Goal: Transaction & Acquisition: Book appointment/travel/reservation

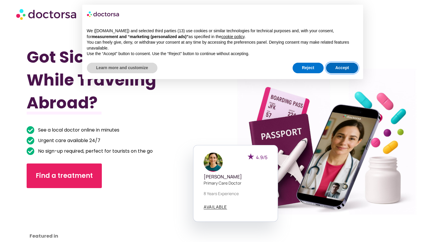
click at [347, 71] on button "Accept" at bounding box center [342, 68] width 32 height 11
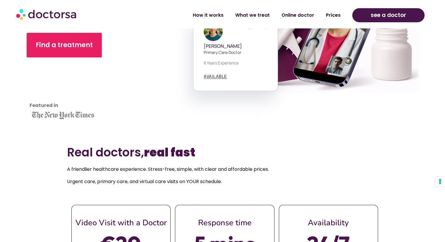
scroll to position [132, 0]
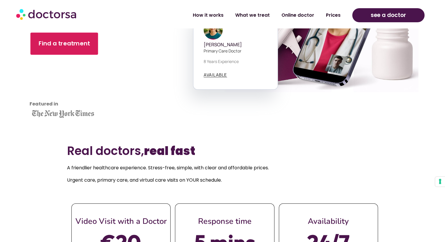
click at [55, 45] on span "Find a treatment" at bounding box center [64, 43] width 51 height 8
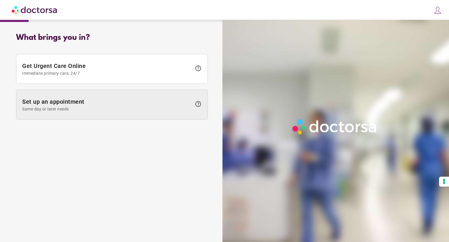
click at [66, 101] on span "Set up an appointment Same day or later needs" at bounding box center [107, 104] width 170 height 13
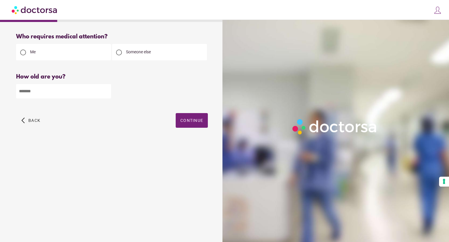
click at [51, 88] on input "number" at bounding box center [63, 91] width 95 height 14
type input "**"
click at [192, 114] on span "button" at bounding box center [192, 120] width 32 height 15
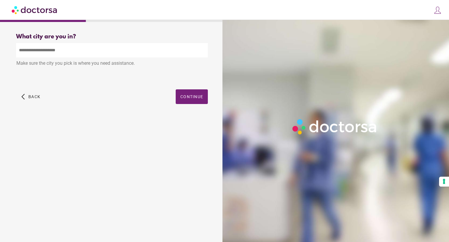
click at [78, 53] on input "text" at bounding box center [112, 50] width 192 height 14
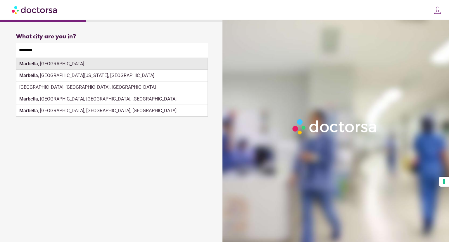
click at [46, 63] on div "[GEOGRAPHIC_DATA] , [GEOGRAPHIC_DATA]" at bounding box center [111, 64] width 191 height 12
type input "**********"
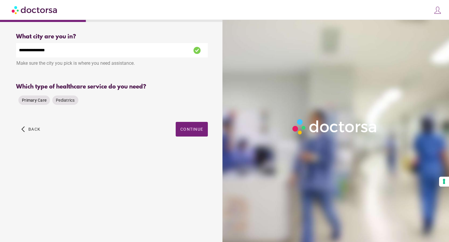
click at [25, 102] on span "Primary Care" at bounding box center [34, 100] width 25 height 5
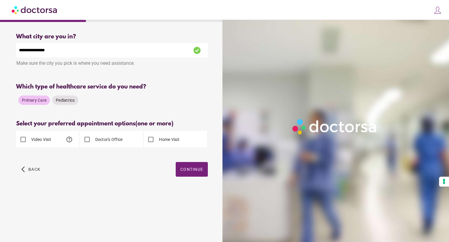
click at [33, 140] on label "Video Visit" at bounding box center [40, 139] width 21 height 6
click at [188, 168] on span "Continue" at bounding box center [192, 169] width 23 height 5
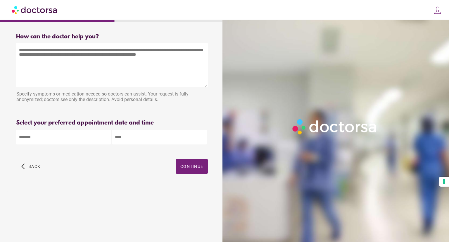
click at [51, 137] on body "**********" at bounding box center [224, 121] width 449 height 242
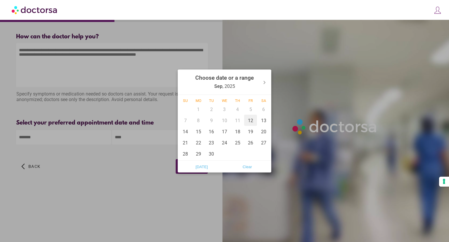
click at [253, 121] on div "12" at bounding box center [250, 120] width 13 height 11
click at [260, 121] on div "13" at bounding box center [263, 120] width 13 height 11
click at [252, 119] on div "12" at bounding box center [250, 120] width 13 height 11
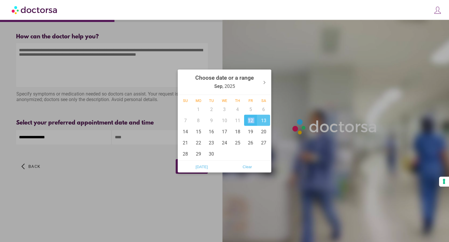
type input "******"
click at [259, 120] on div "13" at bounding box center [263, 120] width 13 height 11
click at [250, 121] on div "12" at bounding box center [250, 120] width 13 height 11
type input "******"
click at [117, 173] on div at bounding box center [224, 121] width 449 height 242
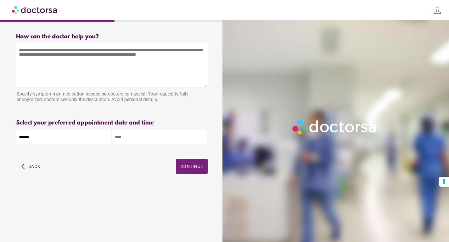
click at [149, 133] on input "text" at bounding box center [159, 137] width 95 height 14
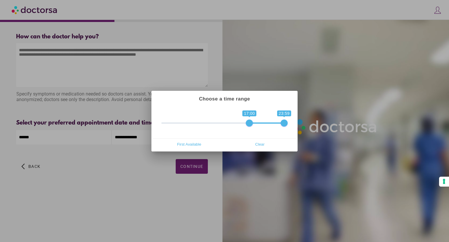
drag, startPoint x: 164, startPoint y: 123, endPoint x: 248, endPoint y: 121, distance: 83.7
click at [248, 121] on span at bounding box center [249, 122] width 7 height 7
drag, startPoint x: 287, startPoint y: 120, endPoint x: 269, endPoint y: 122, distance: 18.6
click at [269, 122] on span "0 1 17:00 23:59 17:00 — 23:59" at bounding box center [224, 119] width 126 height 15
drag, startPoint x: 288, startPoint y: 125, endPoint x: 281, endPoint y: 125, distance: 6.7
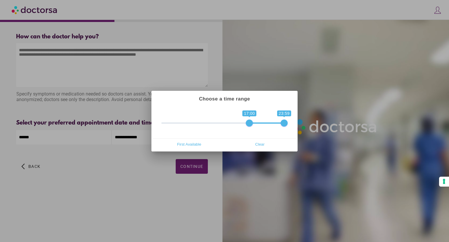
click at [281, 125] on span "0 1 17:00 23:59 17:00 — 23:59" at bounding box center [224, 119] width 126 height 15
drag, startPoint x: 283, startPoint y: 122, endPoint x: 261, endPoint y: 121, distance: 22.3
click at [261, 121] on span at bounding box center [264, 122] width 7 height 7
drag, startPoint x: 250, startPoint y: 124, endPoint x: 246, endPoint y: 124, distance: 4.1
click at [246, 124] on span at bounding box center [244, 122] width 7 height 7
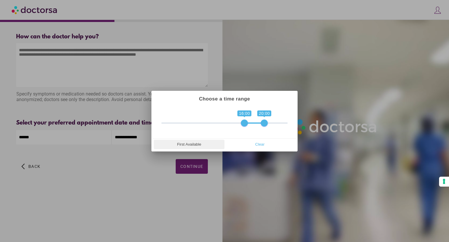
click at [205, 143] on span "First Available" at bounding box center [189, 144] width 67 height 9
type input "**********"
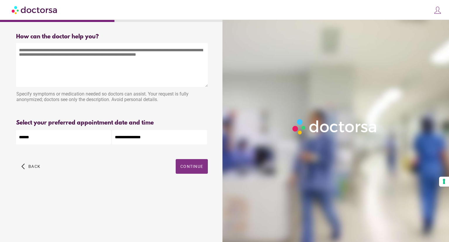
click at [185, 165] on span "Continue" at bounding box center [192, 166] width 23 height 5
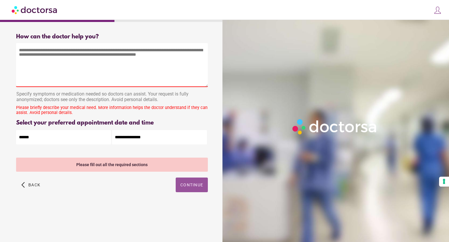
click at [85, 54] on textarea at bounding box center [112, 65] width 192 height 44
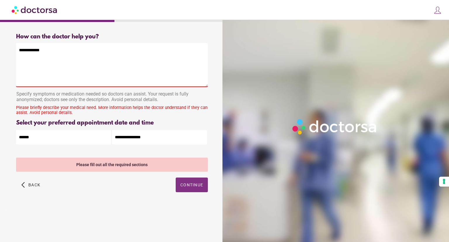
type textarea "**********"
click at [192, 185] on div "**********" at bounding box center [112, 119] width 211 height 181
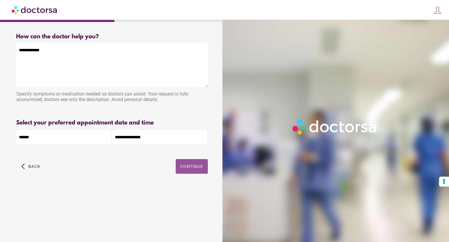
click at [193, 169] on span "Continue" at bounding box center [192, 166] width 23 height 5
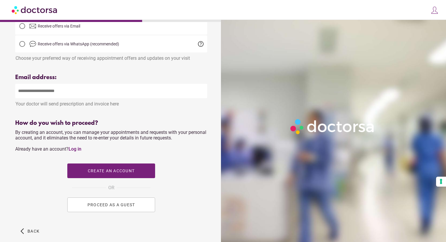
scroll to position [161, 0]
